Goal: Task Accomplishment & Management: Manage account settings

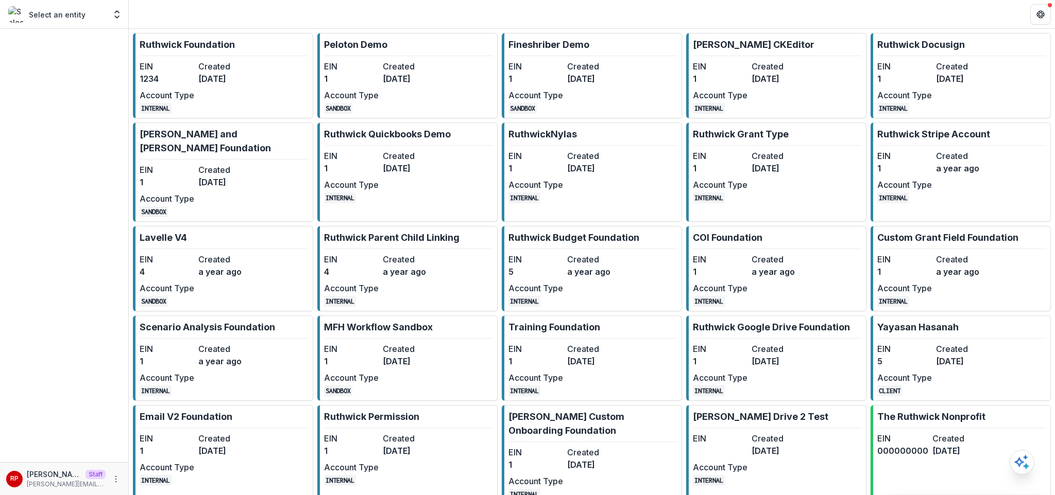
click at [258, 92] on link "[PERSON_NAME] Foundation EIN 1234 Created [DATE] Account Type INTERNAL" at bounding box center [223, 76] width 180 height 86
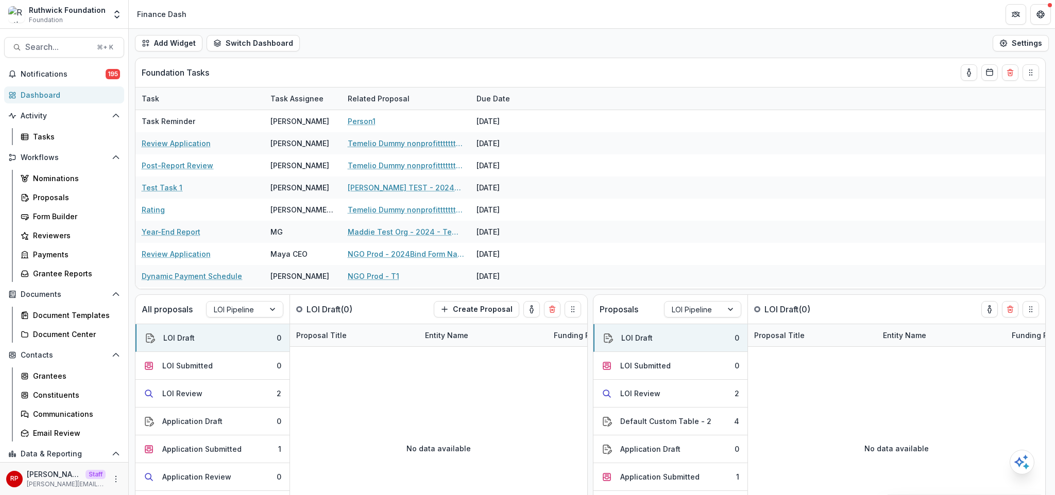
click at [389, 42] on div "Add Widget Switch Dashboard new dashboard My other 1 Finance Dash New Dashboard…" at bounding box center [592, 43] width 926 height 29
click at [452, 53] on div "Add Widget Switch Dashboard new dashboard My other 1 Finance Dash New Dashboard…" at bounding box center [592, 43] width 926 height 29
click at [513, 38] on div "Add Widget Switch Dashboard new dashboard My other 1 Finance Dash New Dashboard…" at bounding box center [592, 43] width 926 height 29
click at [60, 137] on div "Tasks" at bounding box center [74, 136] width 83 height 11
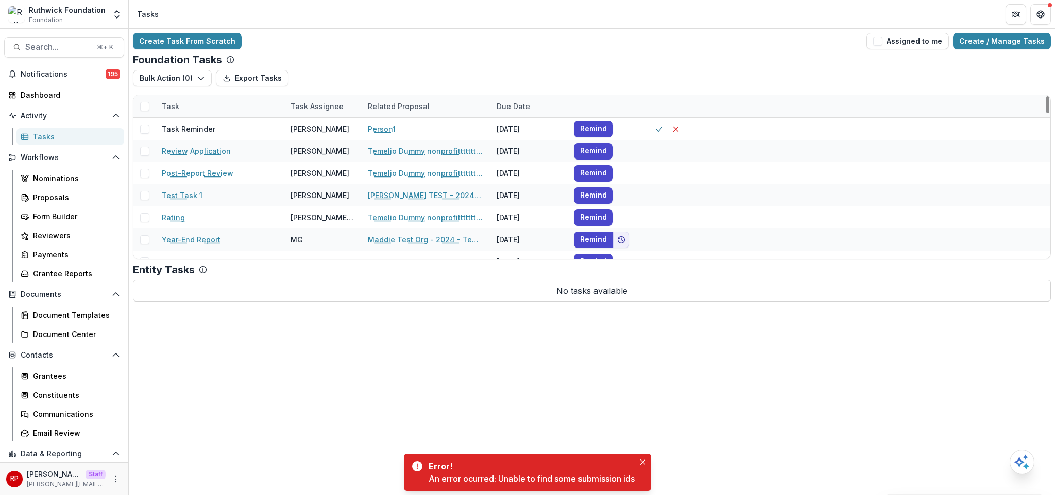
click at [370, 59] on div "Foundation Tasks" at bounding box center [592, 60] width 918 height 12
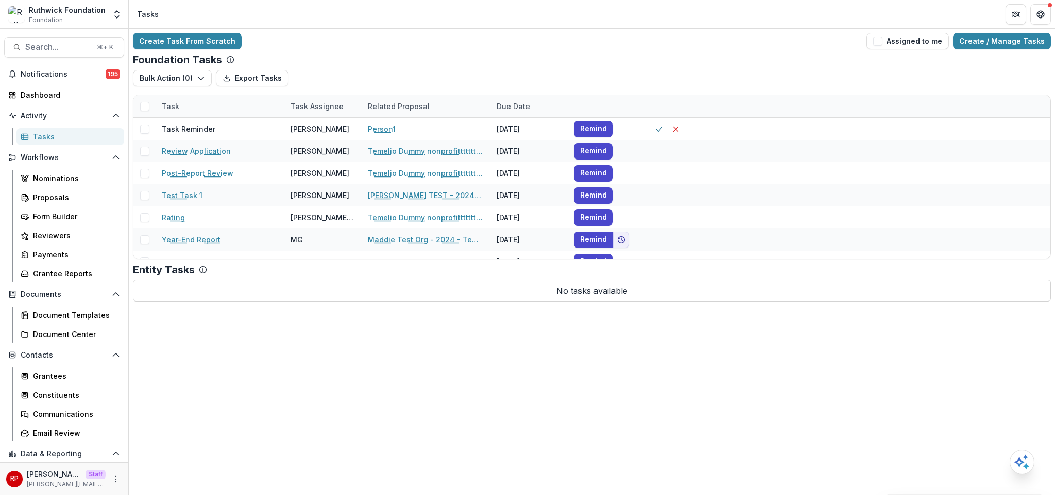
click at [464, 39] on div "Create Task From Scratch Assigned to me Create / Manage Tasks" at bounding box center [592, 41] width 918 height 16
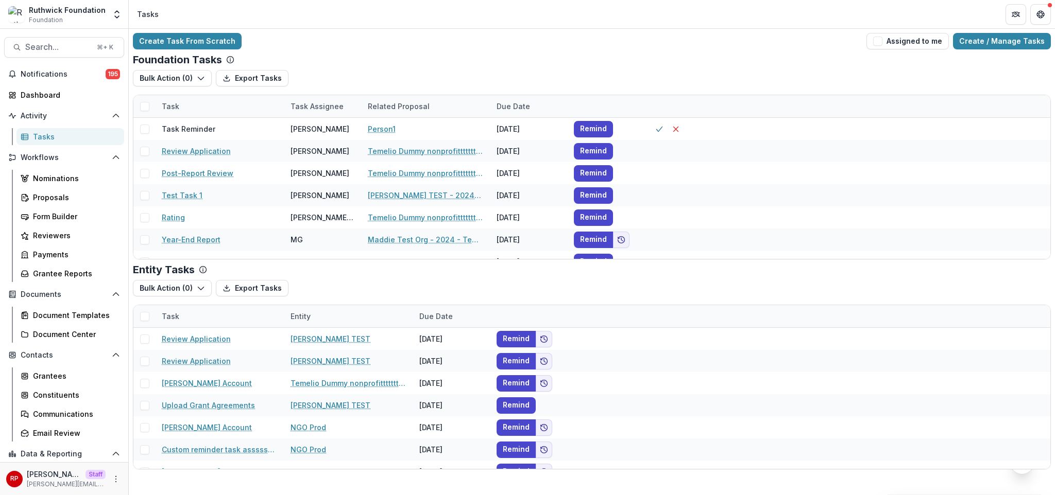
click at [499, 37] on div "Create Task From Scratch Assigned to me Create / Manage Tasks" at bounding box center [592, 41] width 918 height 16
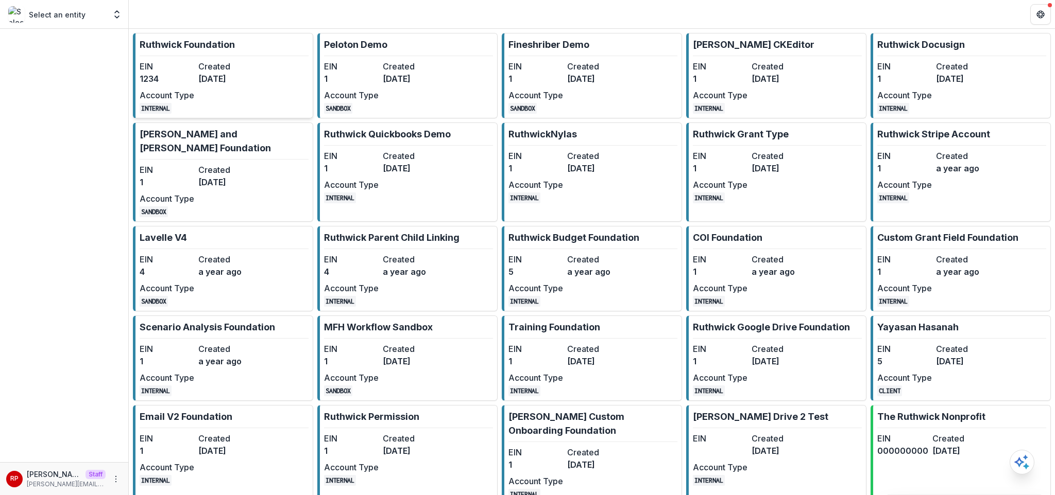
click at [251, 86] on div "EIN 1234 Created [DATE] Account Type INTERNAL" at bounding box center [196, 87] width 113 height 54
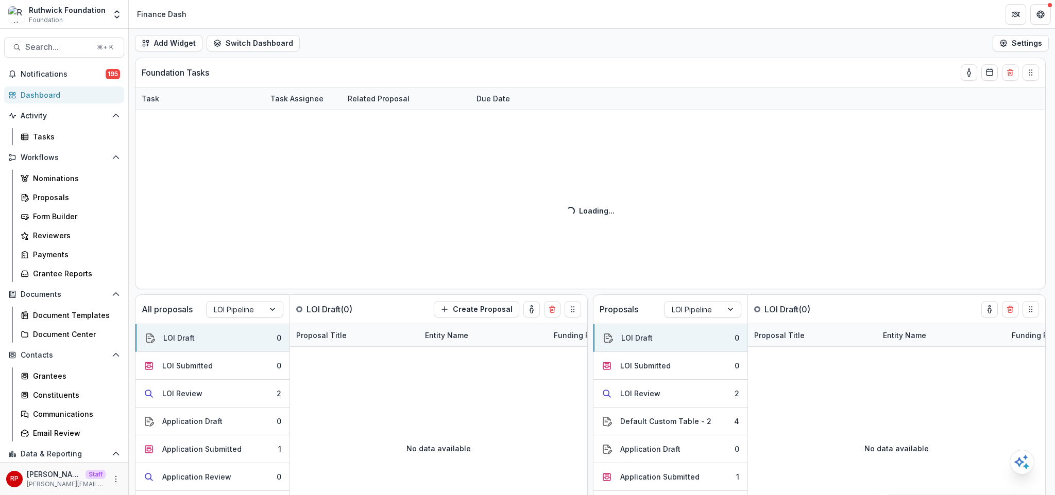
scroll to position [78, 0]
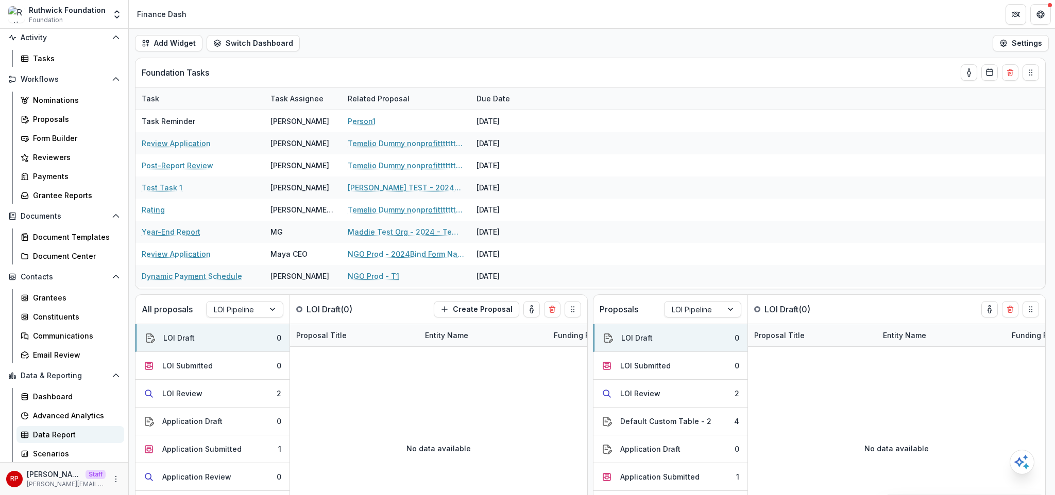
click at [72, 436] on div "Data Report" at bounding box center [74, 435] width 83 height 11
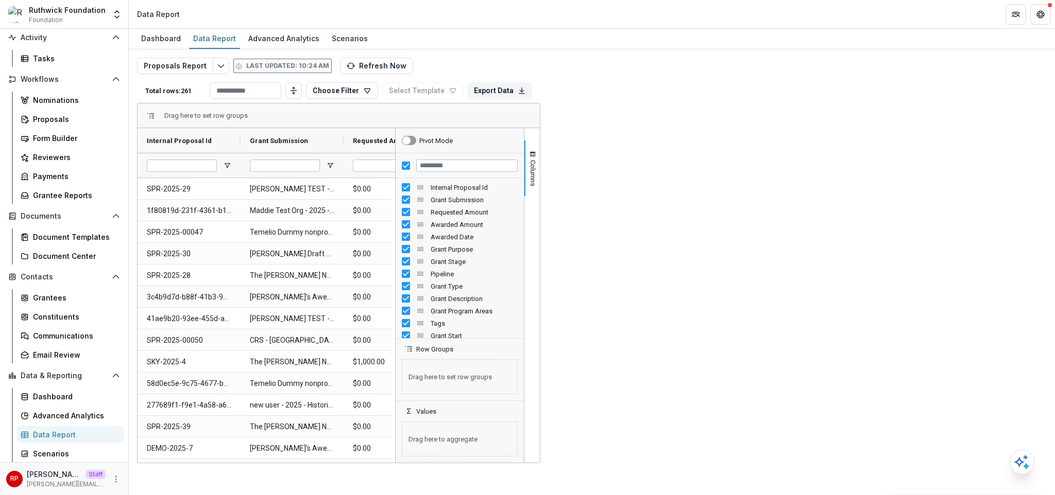
click at [479, 57] on div "Proposals Report Last updated: 10:24 AM Refresh Now Total rows: 261 Choose Filt…" at bounding box center [592, 243] width 926 height 389
click at [213, 66] on button "Edit selected report" at bounding box center [221, 66] width 16 height 16
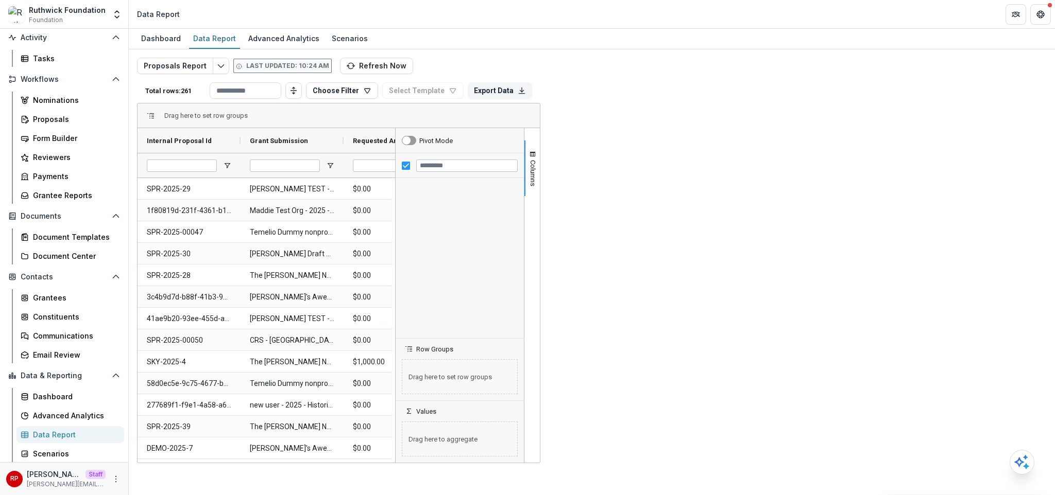
scroll to position [1561, 0]
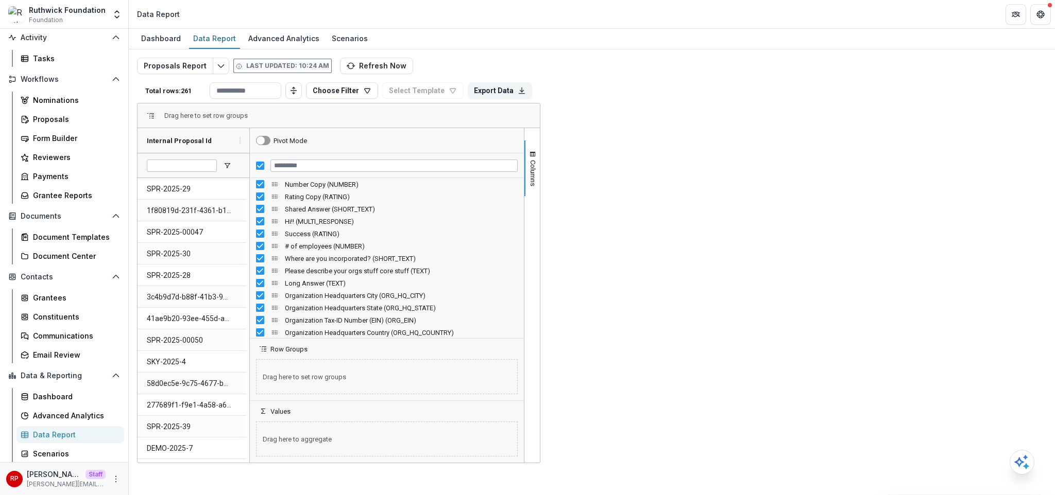
drag, startPoint x: 902, startPoint y: 265, endPoint x: 756, endPoint y: 253, distance: 146.3
click at [251, 253] on div at bounding box center [249, 295] width 3 height 335
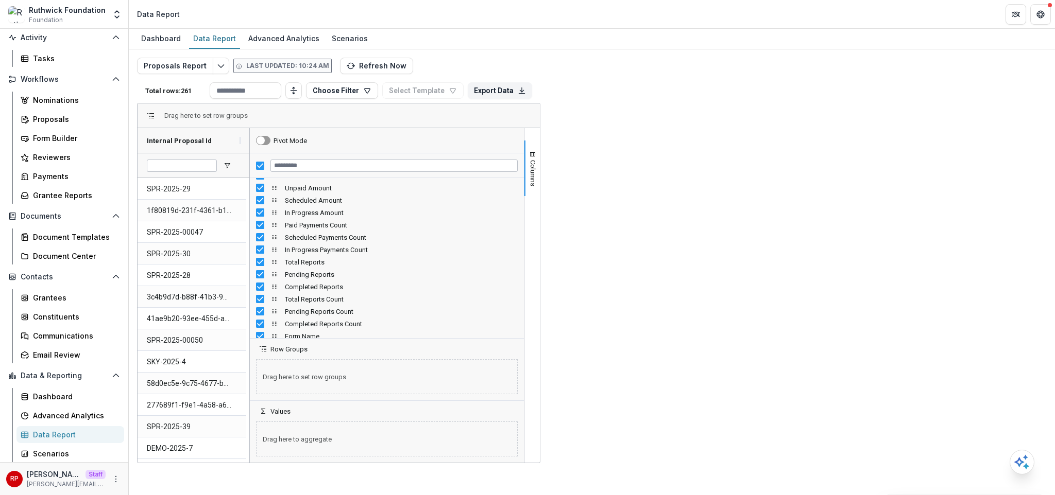
scroll to position [577, 0]
click at [223, 64] on button "Edit selected report" at bounding box center [221, 66] width 16 height 16
